Goal: Entertainment & Leisure: Consume media (video, audio)

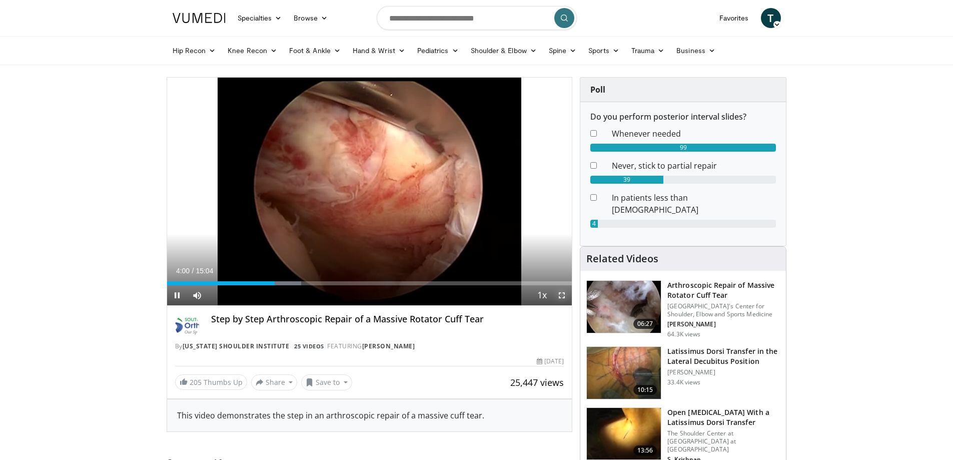
click at [559, 297] on span "Video Player" at bounding box center [562, 295] width 20 height 20
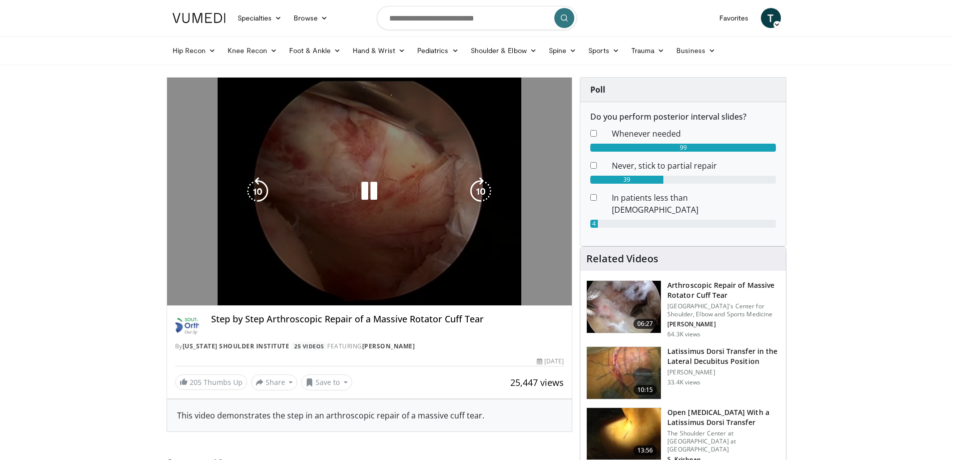
click at [252, 180] on icon "Video Player" at bounding box center [258, 191] width 28 height 28
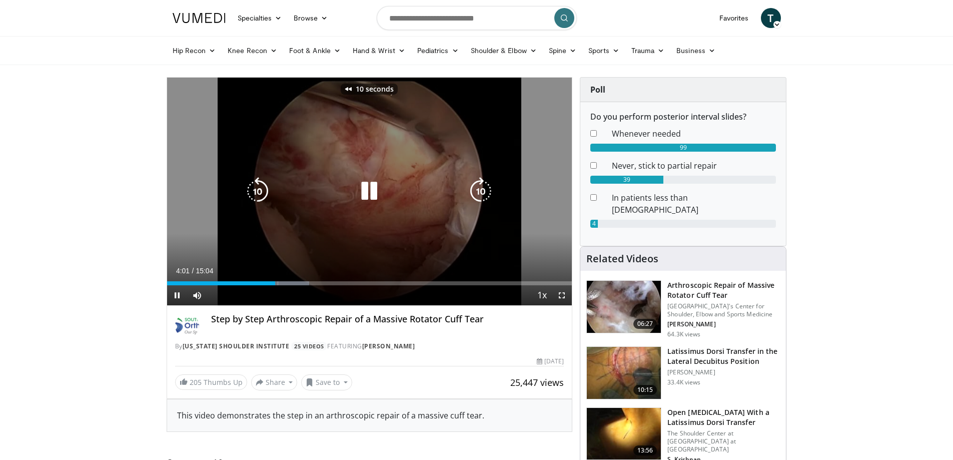
click at [377, 194] on icon "Video Player" at bounding box center [369, 191] width 28 height 28
click at [374, 187] on icon "Video Player" at bounding box center [369, 191] width 28 height 28
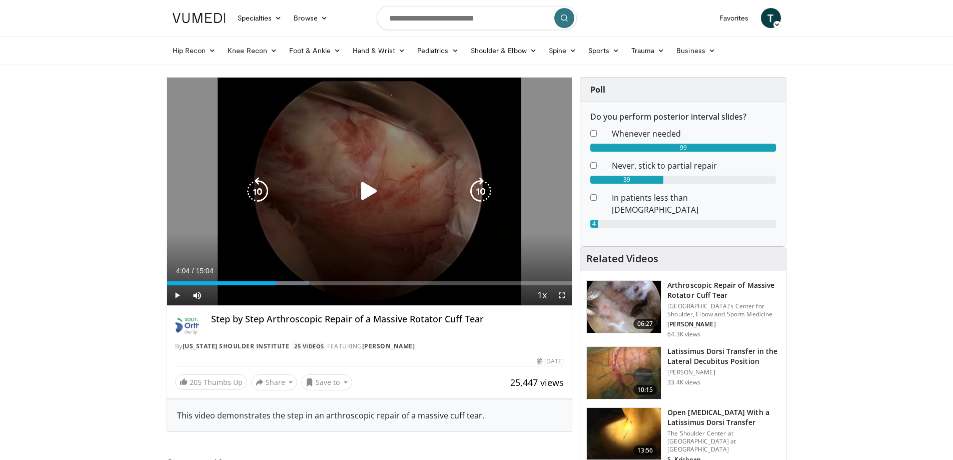
click at [367, 192] on icon "Video Player" at bounding box center [369, 191] width 28 height 28
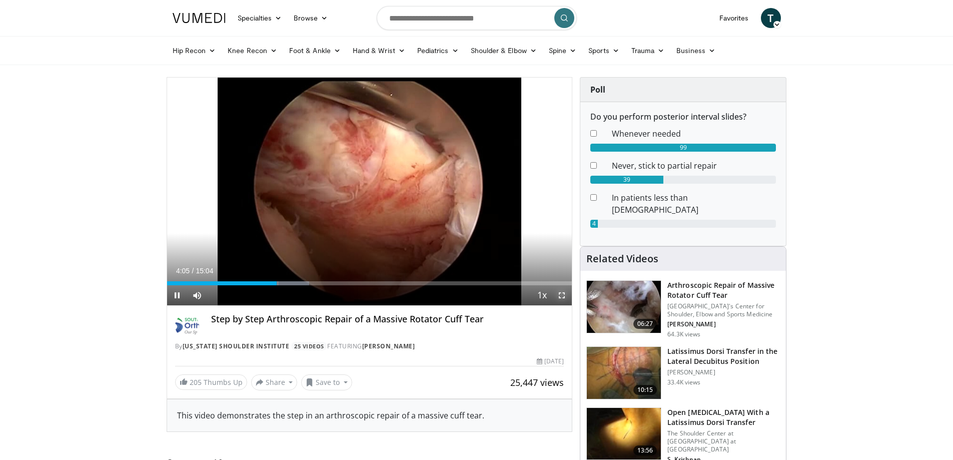
click at [558, 293] on span "Video Player" at bounding box center [562, 295] width 20 height 20
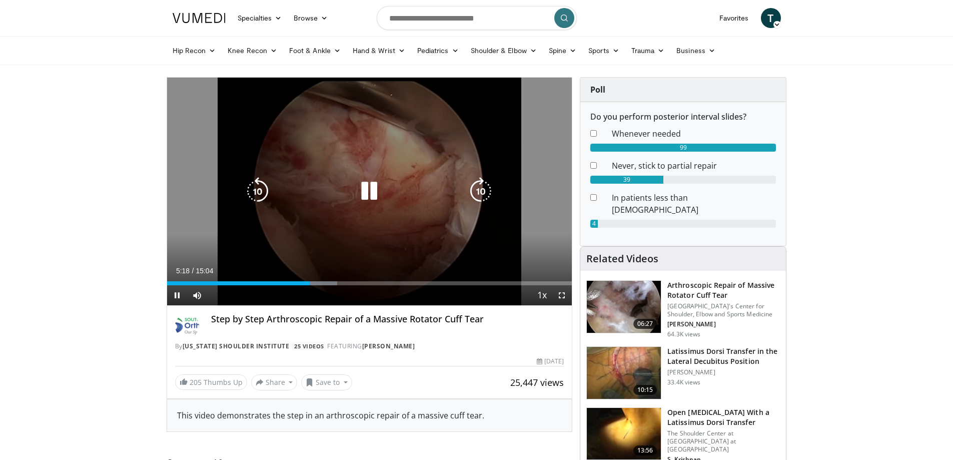
click at [366, 195] on icon "Video Player" at bounding box center [369, 191] width 28 height 28
